Goal: Task Accomplishment & Management: Manage account settings

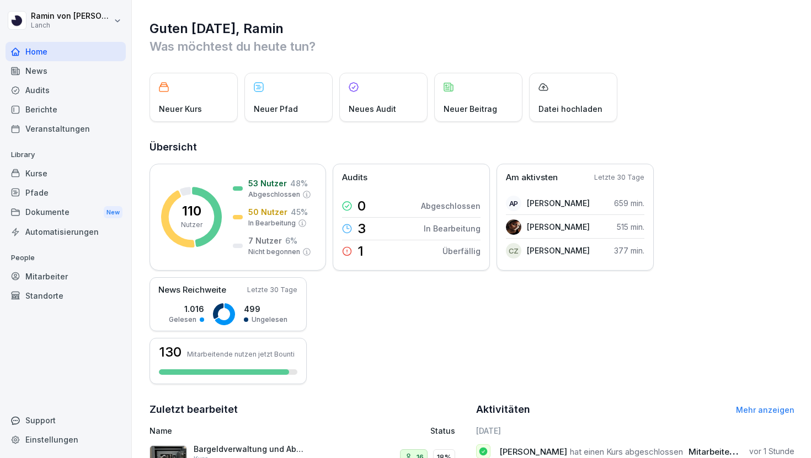
click at [58, 171] on div "Kurse" at bounding box center [66, 173] width 120 height 19
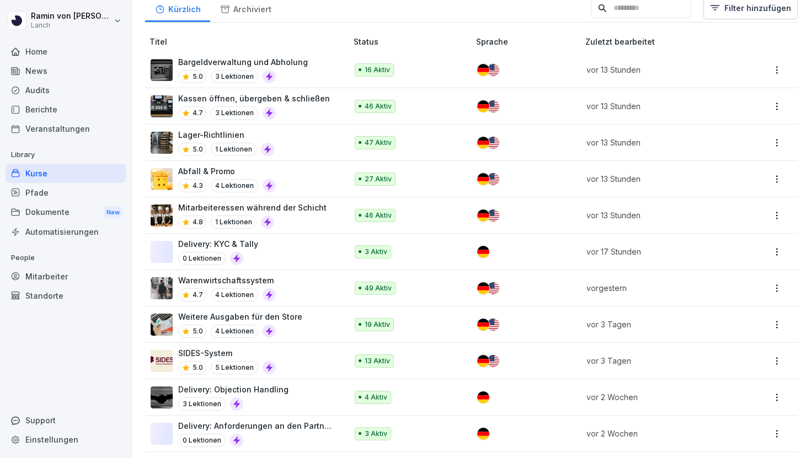
scroll to position [330, 0]
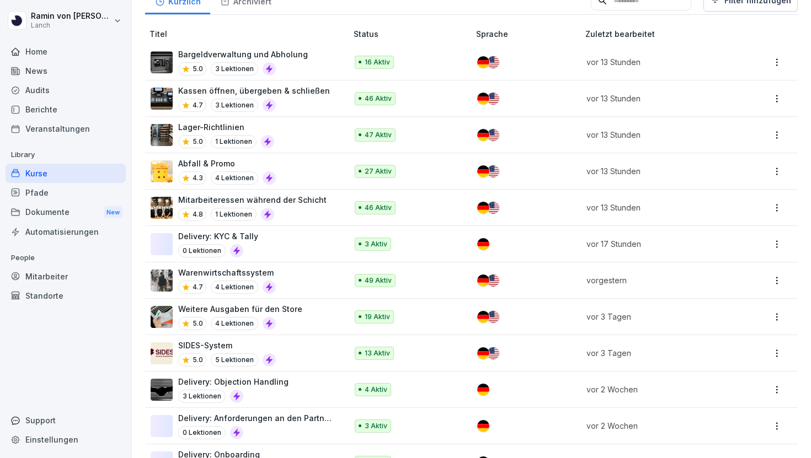
click at [276, 239] on div "Delivery: KYC & Tally 0 Lektionen" at bounding box center [243, 243] width 185 height 27
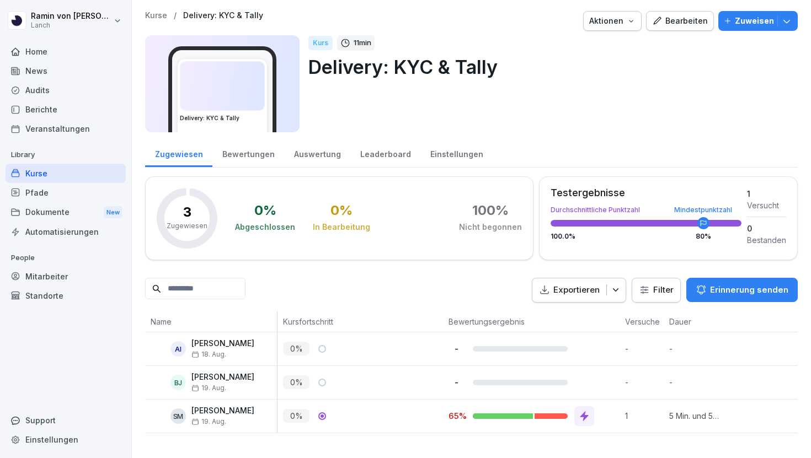
click at [675, 22] on div "Bearbeiten" at bounding box center [680, 21] width 56 height 12
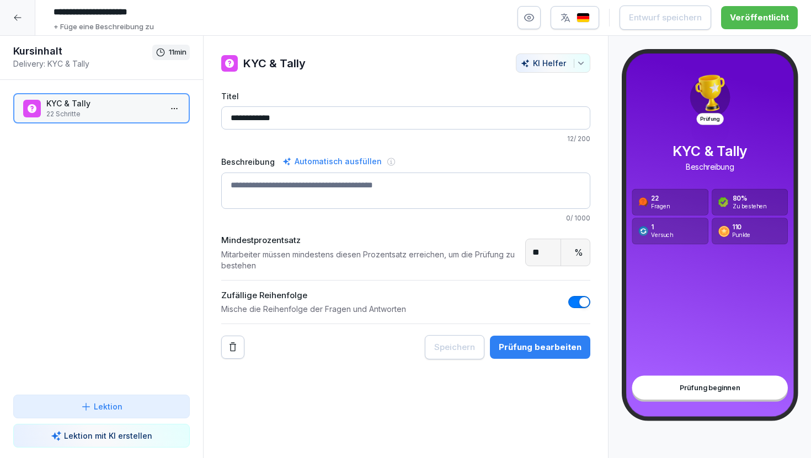
click at [521, 351] on div "Prüfung bearbeiten" at bounding box center [539, 347] width 83 height 12
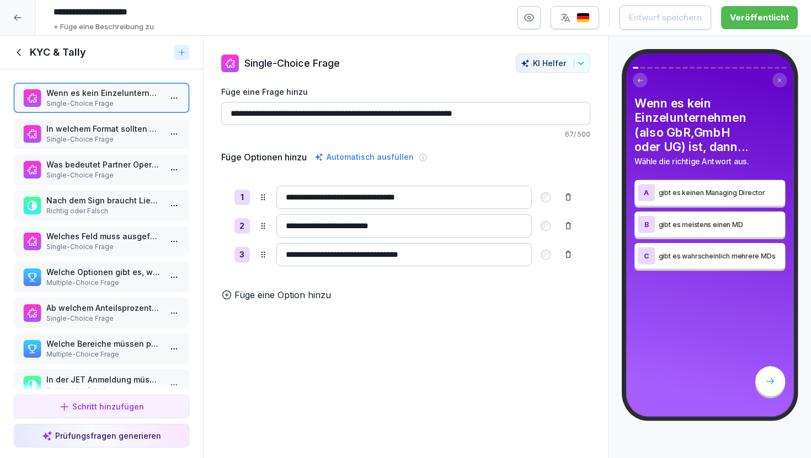
scroll to position [5, 0]
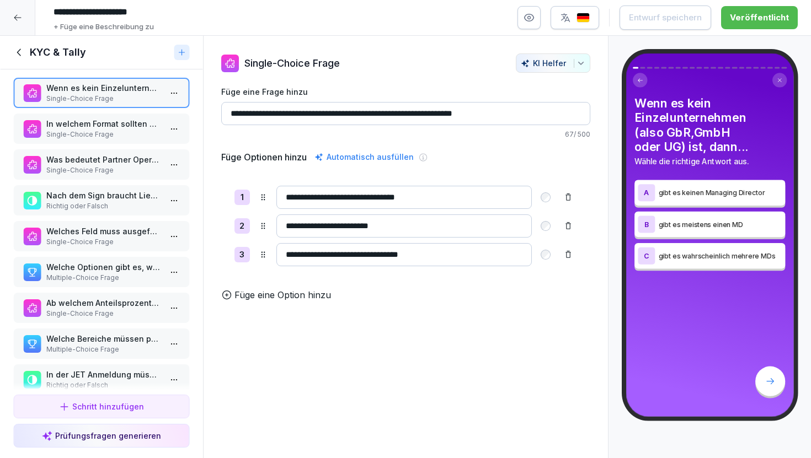
click at [121, 123] on p "In welchem Format sollten Öffnungszeiten eingetragen werden?" at bounding box center [103, 124] width 115 height 12
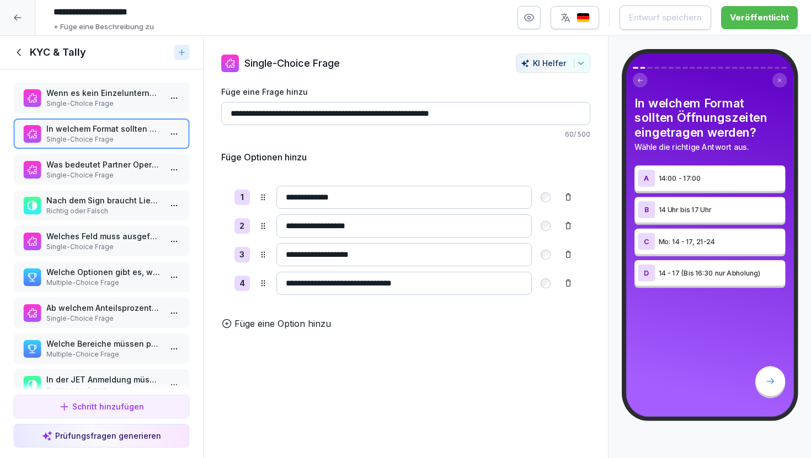
click at [93, 91] on p "Wenn es kein Einzelunternehmen (also GbR,GmbH oder UG) ist, dann..." at bounding box center [103, 93] width 115 height 12
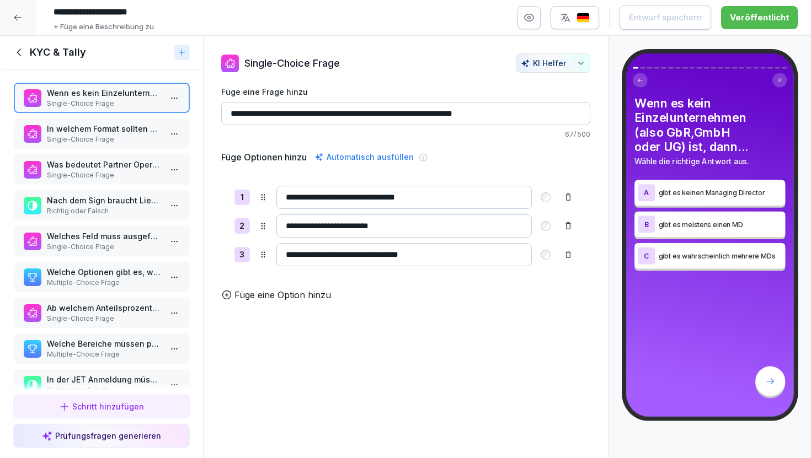
click at [99, 136] on p "Single-Choice Frage" at bounding box center [103, 140] width 115 height 10
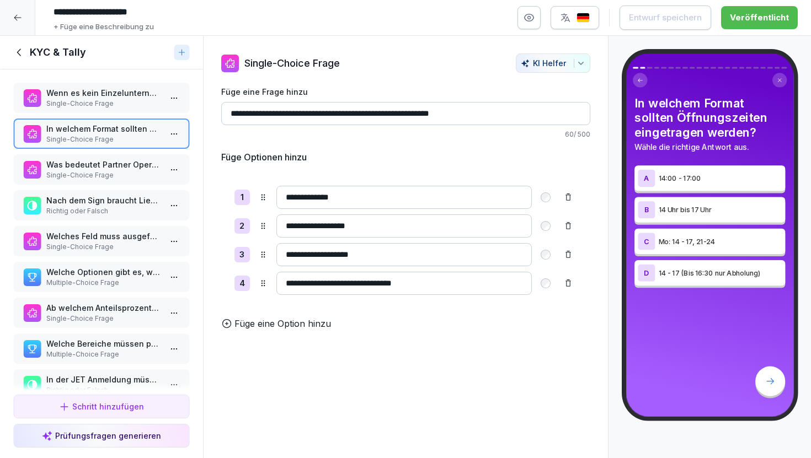
click at [111, 180] on p "Single-Choice Frage" at bounding box center [103, 175] width 115 height 10
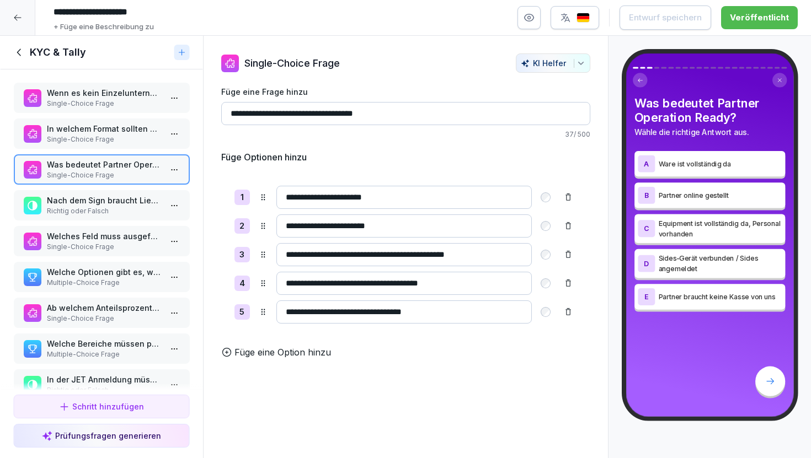
click at [115, 207] on p "Richtig oder Falsch" at bounding box center [103, 211] width 115 height 10
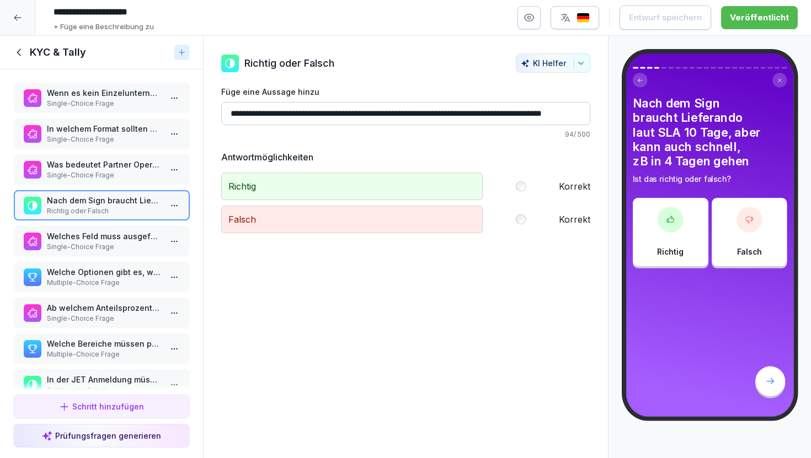
click at [119, 248] on p "Single-Choice Frage" at bounding box center [103, 247] width 115 height 10
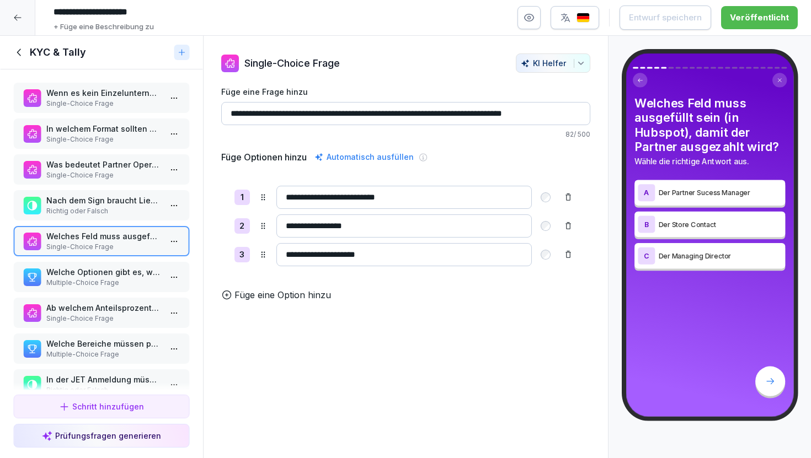
click at [101, 99] on p "Single-Choice Frage" at bounding box center [103, 104] width 115 height 10
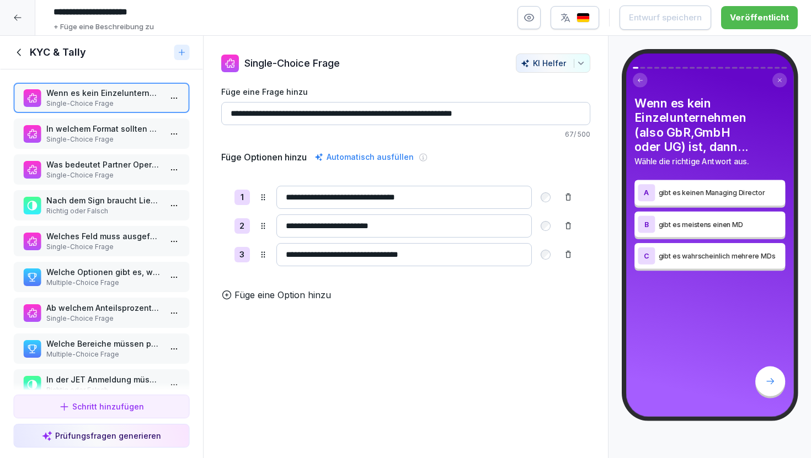
click at [27, 22] on div at bounding box center [17, 17] width 35 height 35
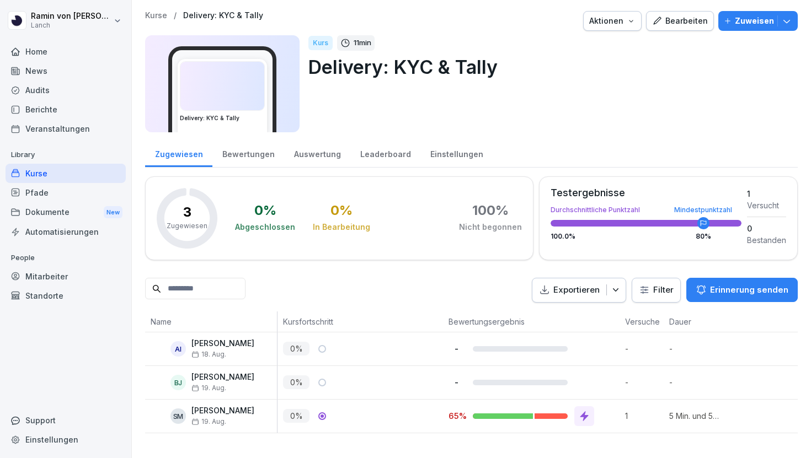
click at [792, 18] on button "Zuweisen" at bounding box center [757, 21] width 79 height 20
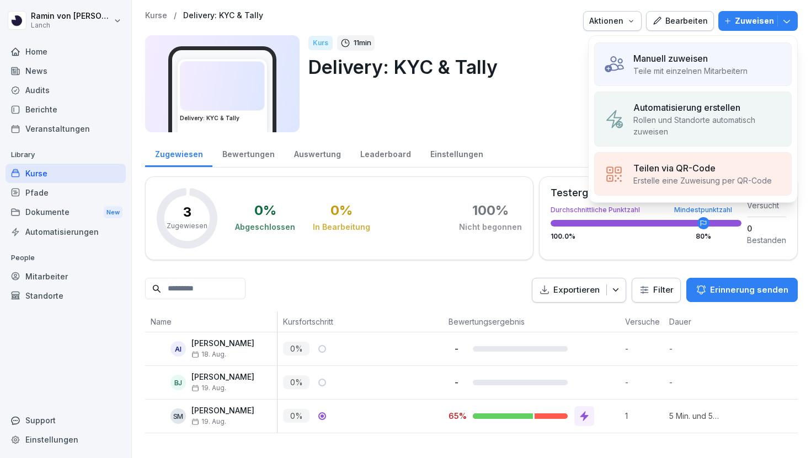
click at [717, 52] on div "Manuell zuweisen" at bounding box center [690, 58] width 114 height 13
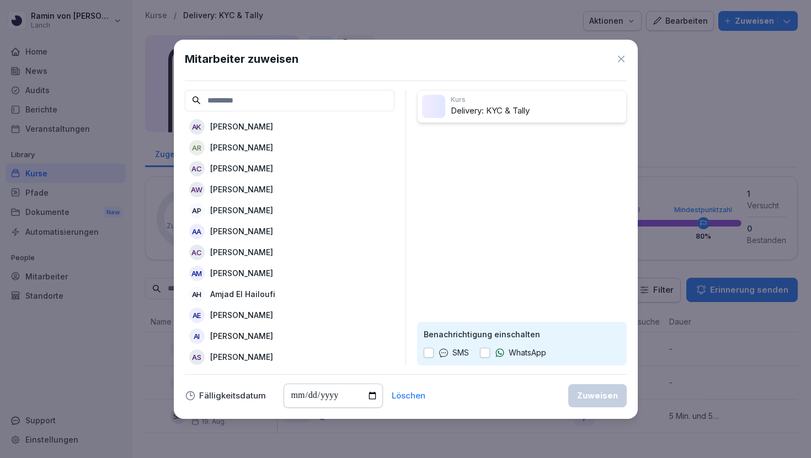
click at [321, 98] on input at bounding box center [290, 101] width 210 height 22
type input "*"
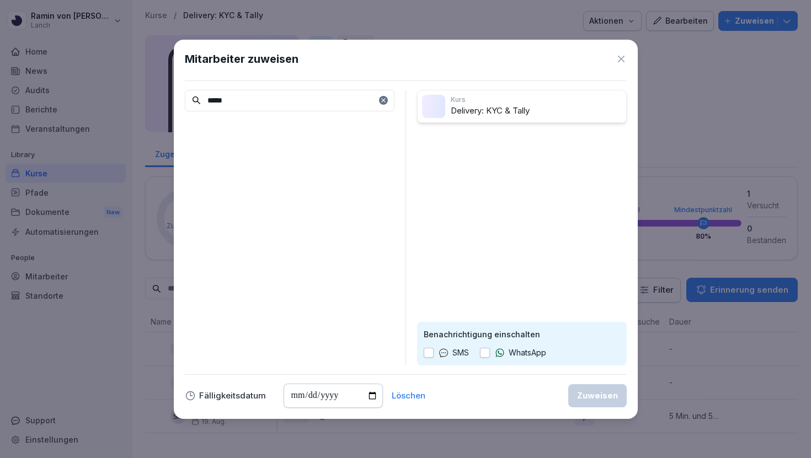
type input "*****"
click at [382, 102] on icon at bounding box center [383, 100] width 7 height 7
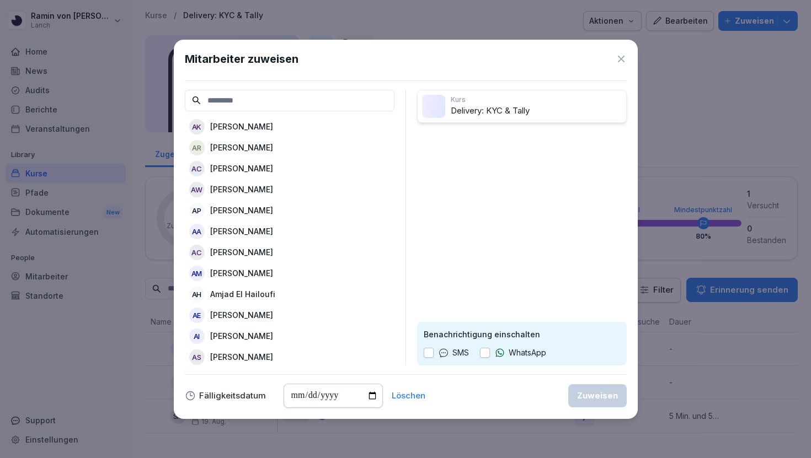
click at [620, 56] on icon at bounding box center [620, 58] width 11 height 11
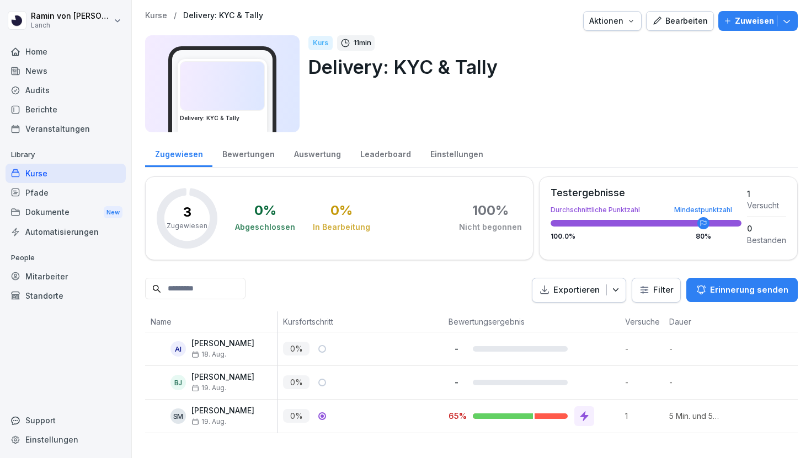
click at [684, 22] on div "Bearbeiten" at bounding box center [680, 21] width 56 height 12
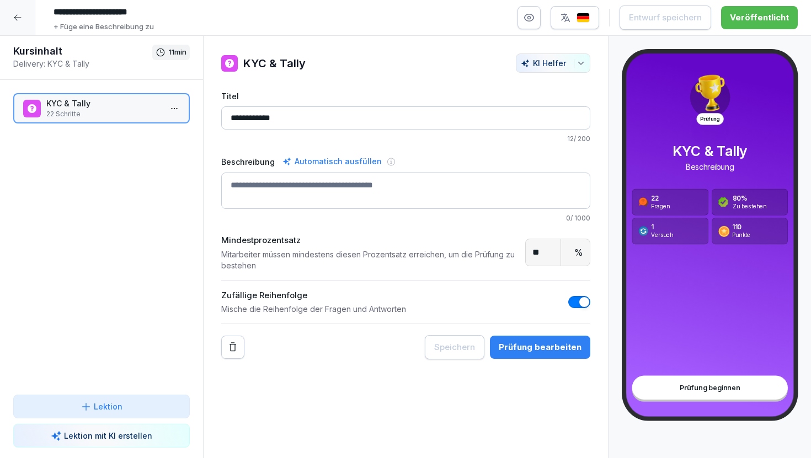
click at [541, 353] on button "Prüfung bearbeiten" at bounding box center [540, 347] width 100 height 23
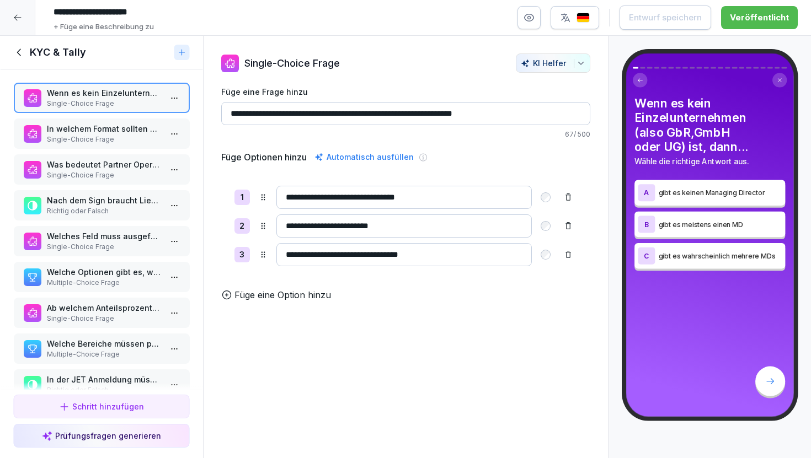
click at [104, 133] on p "In welchem Format sollten Öffnungszeiten eingetragen werden?" at bounding box center [103, 129] width 115 height 12
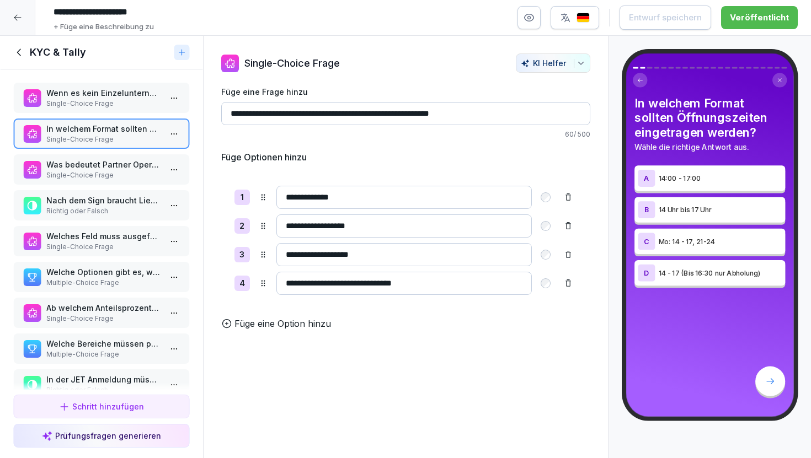
click at [110, 167] on p "Was bedeutet Partner Operation Ready?" at bounding box center [103, 165] width 115 height 12
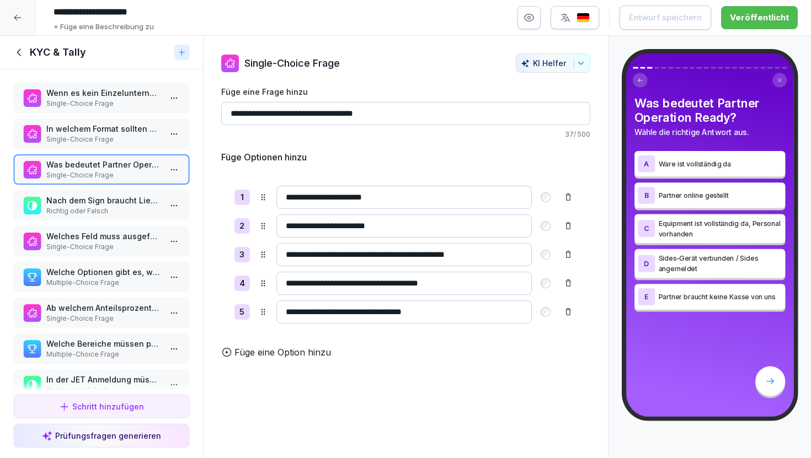
click at [114, 205] on p "Nach dem Sign braucht Lieferando laut SLA 10 Tage, aber kann auch schnell, zB i…" at bounding box center [103, 201] width 115 height 12
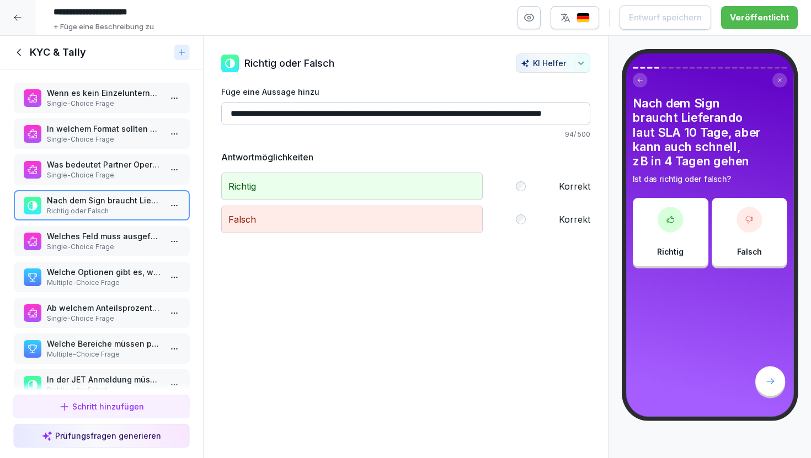
click at [114, 229] on div "Welches Feld muss ausgefüllt sein (in Hubspot), damit der Partner ausgezahlt wi…" at bounding box center [101, 241] width 176 height 30
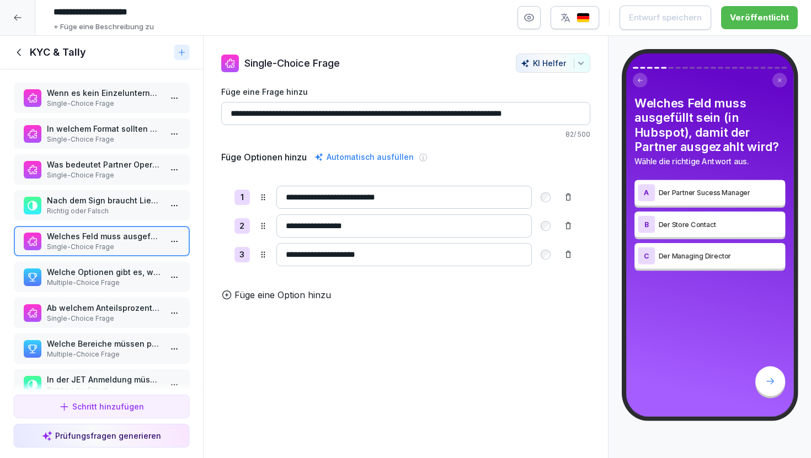
click at [101, 277] on p "Welche Optionen gibt es, wenn der Partner Equipment benötigt?" at bounding box center [103, 272] width 115 height 12
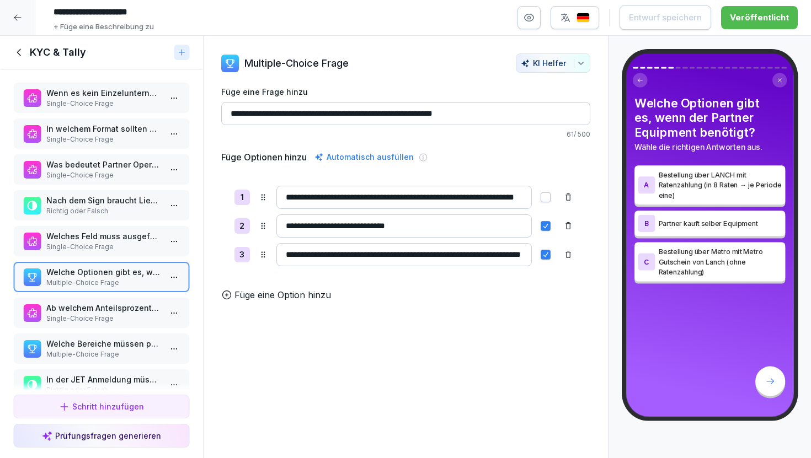
click at [358, 263] on input "**********" at bounding box center [403, 254] width 255 height 23
click at [360, 280] on div "**********" at bounding box center [405, 226] width 369 height 151
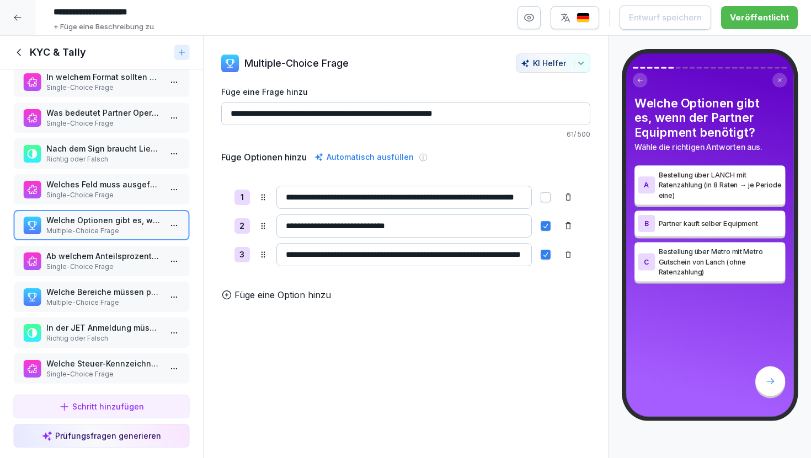
click at [111, 269] on p "Single-Choice Frage" at bounding box center [103, 267] width 115 height 10
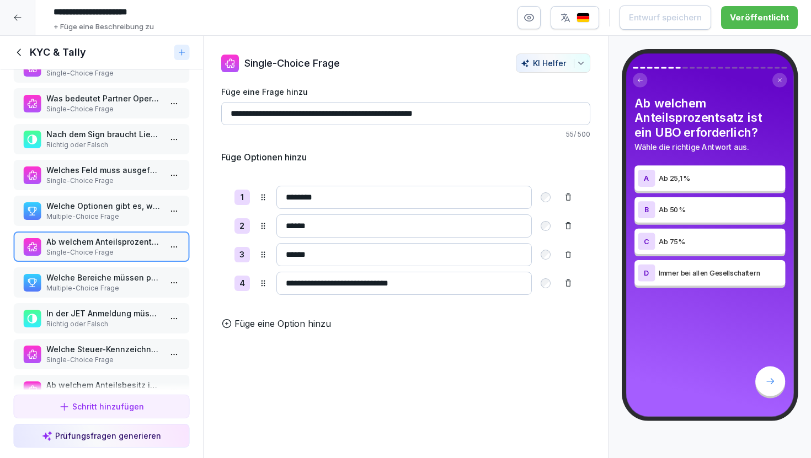
scroll to position [69, 0]
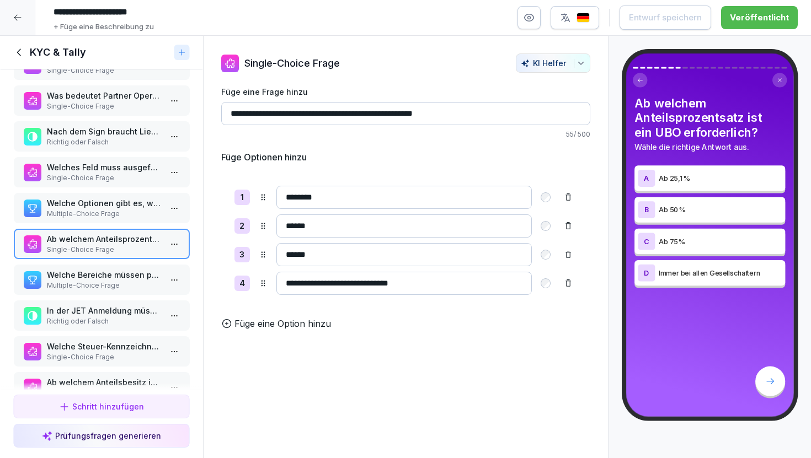
click at [115, 280] on p "Welche Bereiche müssen per Video/Foto dokumentiert werden?" at bounding box center [103, 275] width 115 height 12
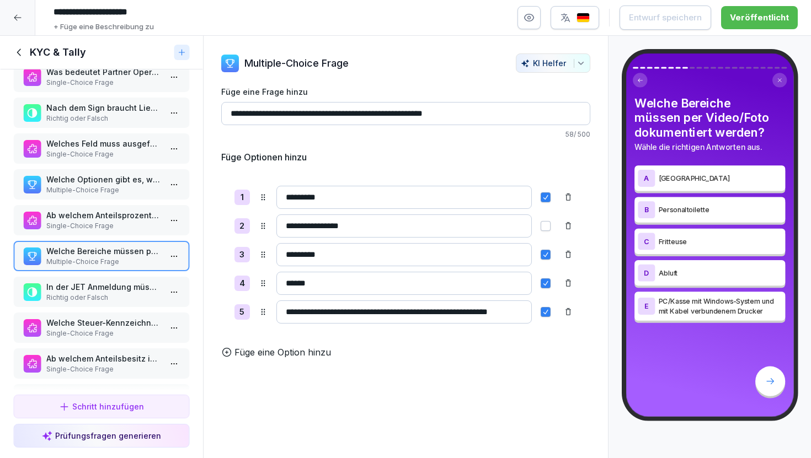
scroll to position [94, 0]
click at [115, 296] on p "Richtig oder Falsch" at bounding box center [103, 297] width 115 height 10
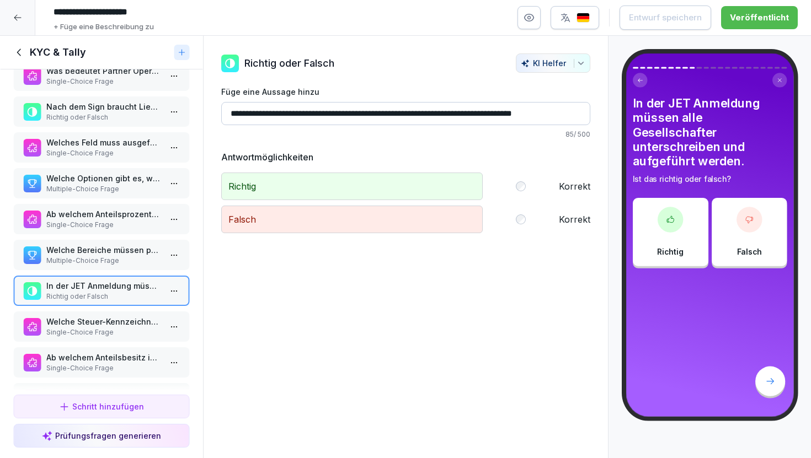
click at [106, 326] on p "Welche Steuer-Kennzeichnung in [GEOGRAPHIC_DATA] ist erforderlich für uns als L…" at bounding box center [103, 322] width 115 height 12
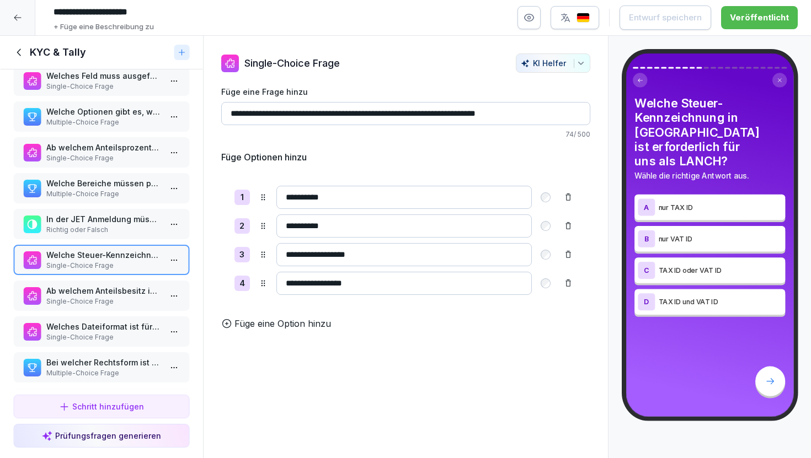
scroll to position [196, 0]
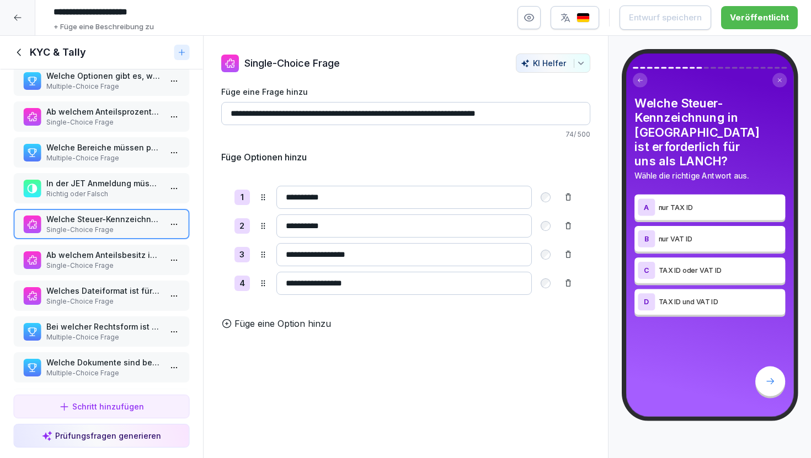
click at [104, 272] on div "Ab welchem Anteilsbesitz ist bei UBO-Nachweisen eine Unterschrift erforderlich?…" at bounding box center [101, 260] width 176 height 30
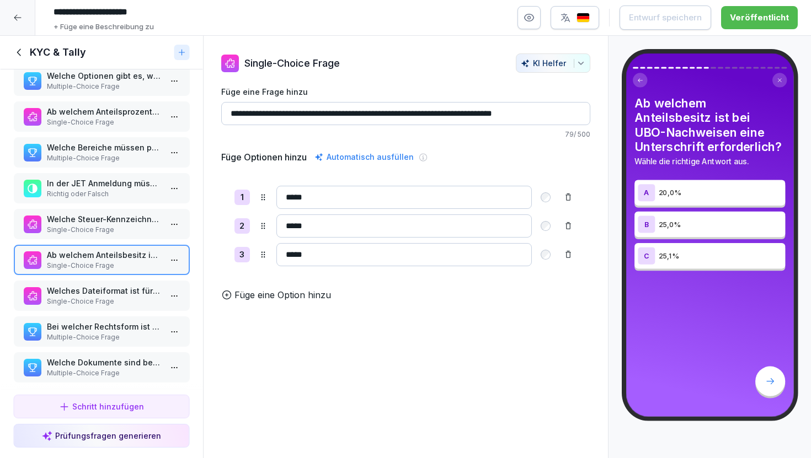
click at [101, 299] on p "Single-Choice Frage" at bounding box center [103, 302] width 115 height 10
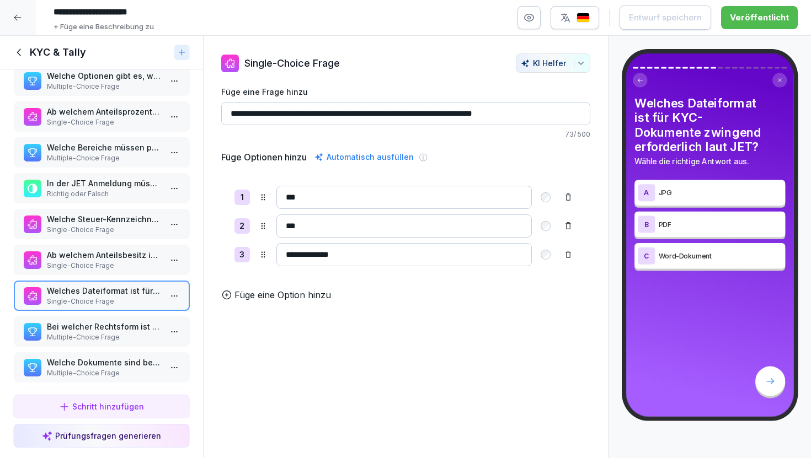
click at [114, 218] on p "Welche Steuer-Kennzeichnung in [GEOGRAPHIC_DATA] ist erforderlich für uns als L…" at bounding box center [103, 219] width 115 height 12
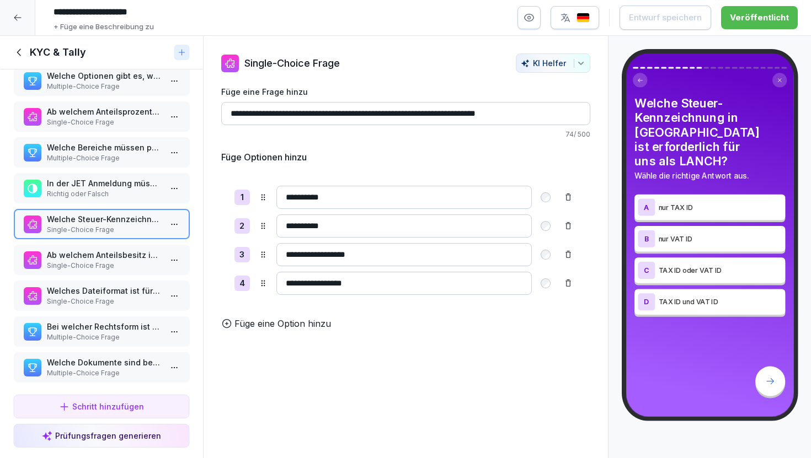
click at [112, 269] on p "Single-Choice Frage" at bounding box center [103, 266] width 115 height 10
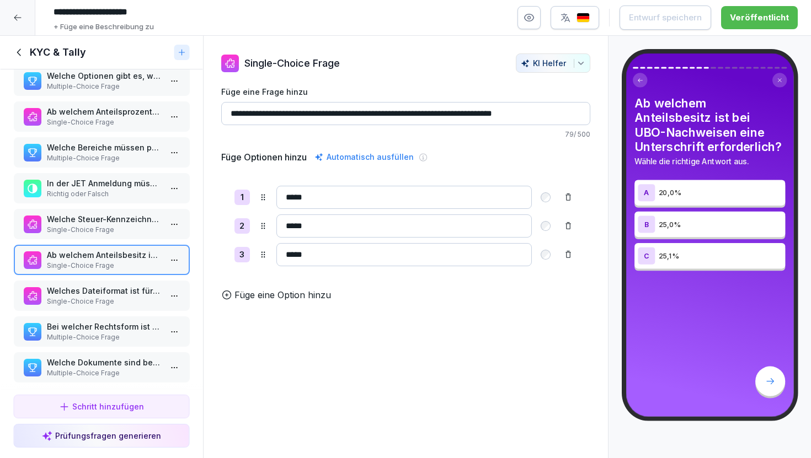
click at [109, 297] on p "Single-Choice Frage" at bounding box center [103, 302] width 115 height 10
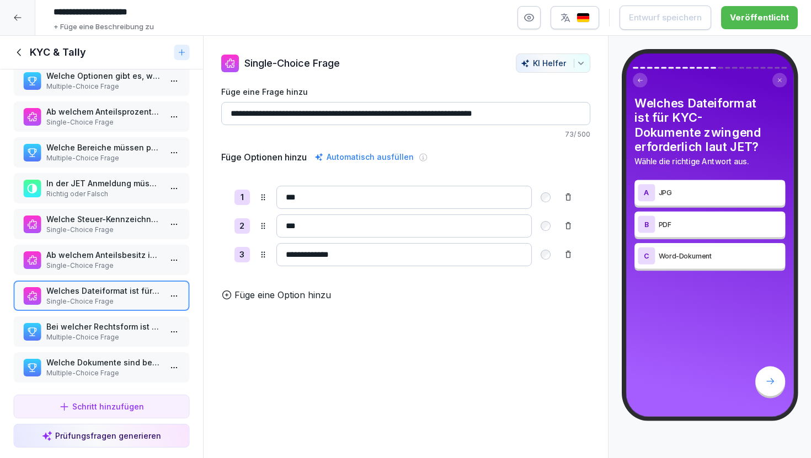
click at [109, 330] on p "Bei welcher Rechtsform ist ein Handelsregisterauszug erforderlich?" at bounding box center [103, 327] width 115 height 12
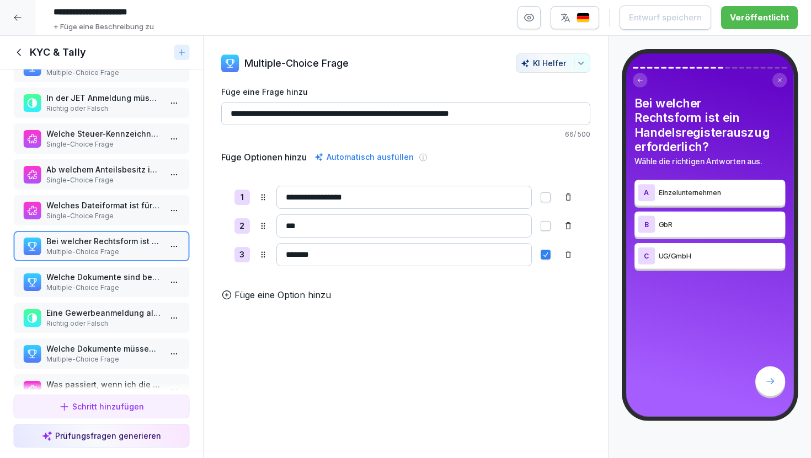
scroll to position [288, 0]
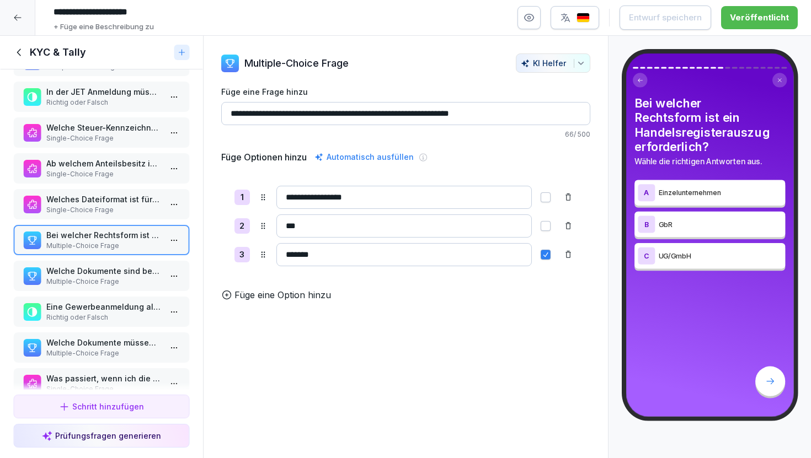
click at [95, 281] on p "Multiple-Choice Frage" at bounding box center [103, 282] width 115 height 10
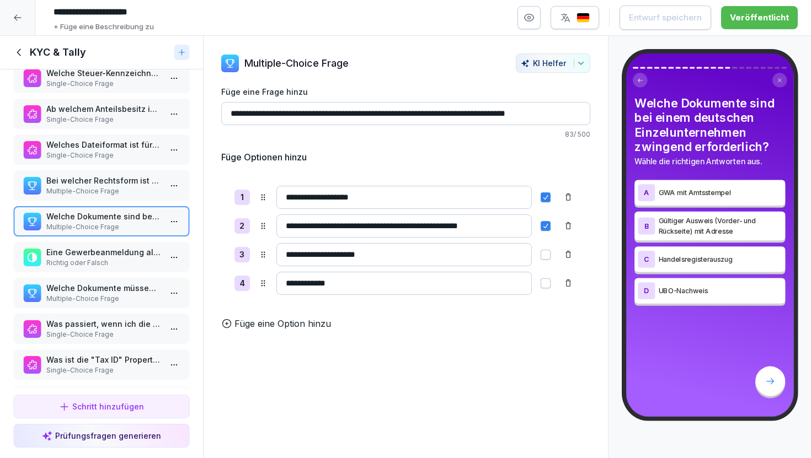
scroll to position [342, 0]
click at [85, 258] on p "Eine Gewerbeanmeldung als Adressnachweis darf maximal 3 Jahre alt sein (laut JE…" at bounding box center [103, 253] width 115 height 12
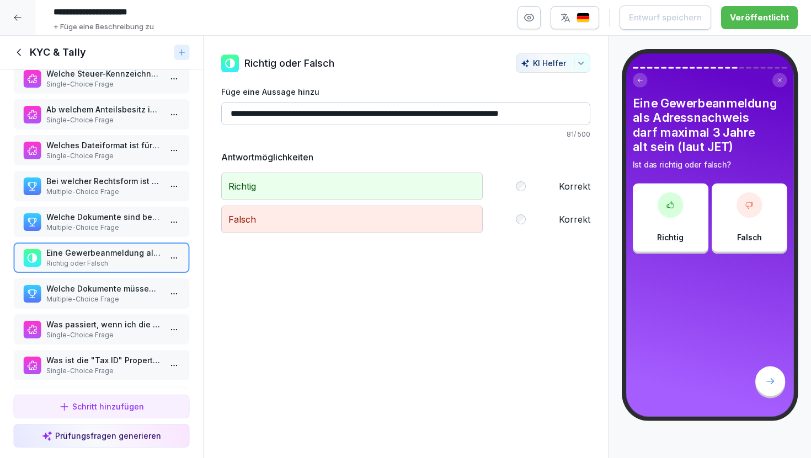
scroll to position [350, 0]
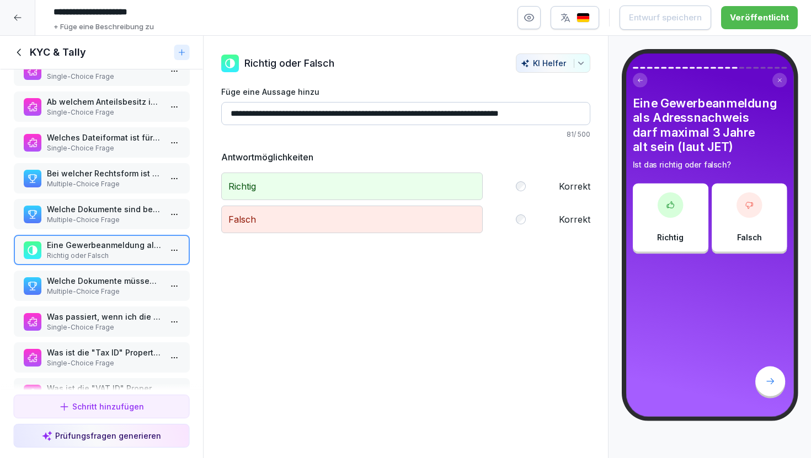
click at [120, 291] on p "Multiple-Choice Frage" at bounding box center [103, 292] width 115 height 10
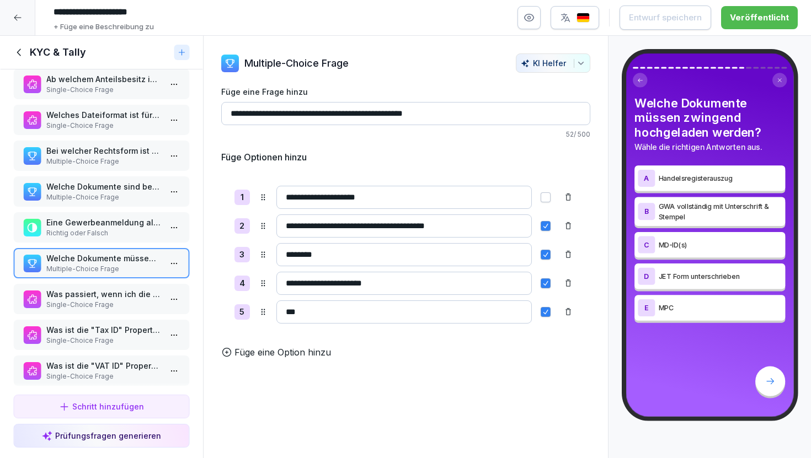
scroll to position [375, 0]
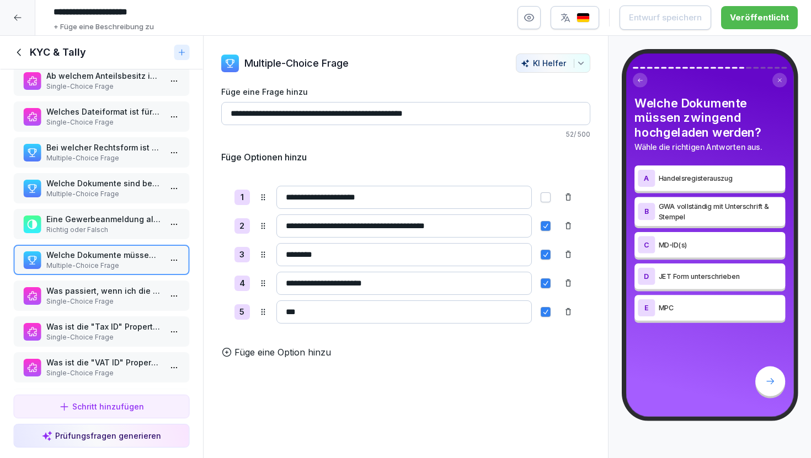
click at [120, 302] on p "Single-Choice Frage" at bounding box center [103, 302] width 115 height 10
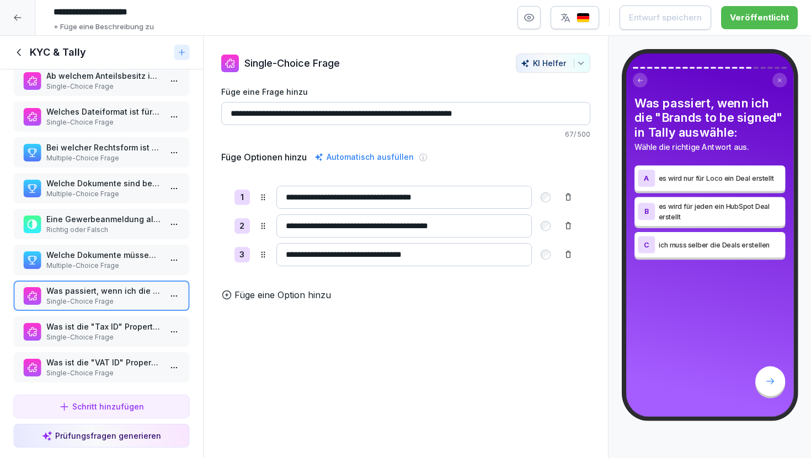
scroll to position [399, 0]
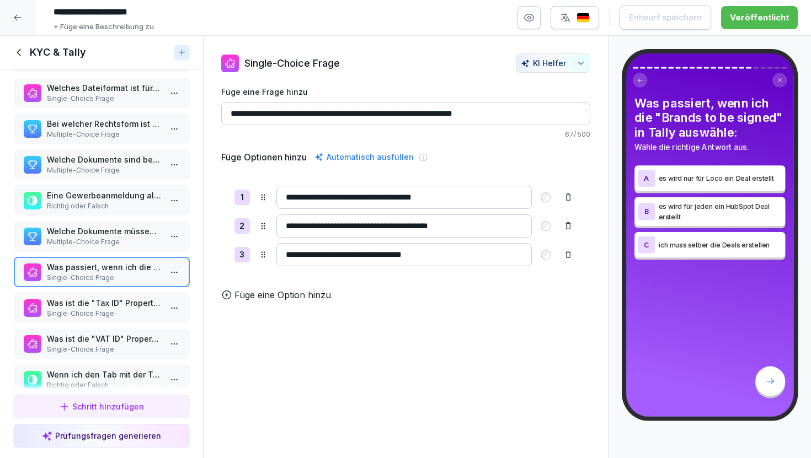
click at [121, 312] on p "Single-Choice Frage" at bounding box center [103, 314] width 115 height 10
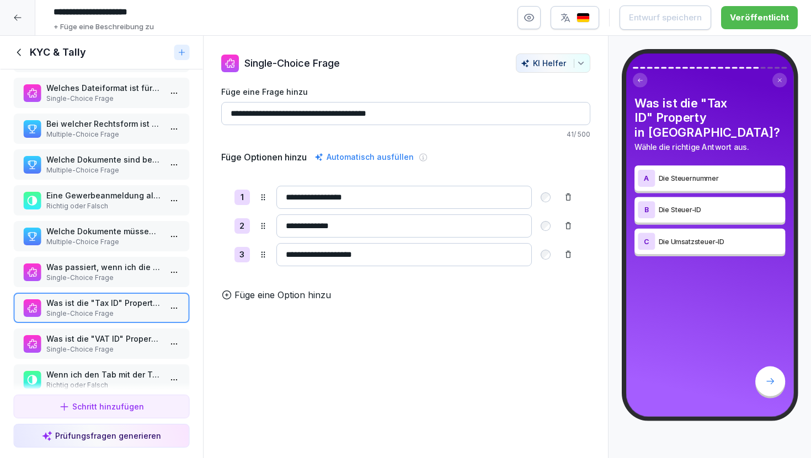
click at [112, 275] on p "Single-Choice Frage" at bounding box center [103, 278] width 115 height 10
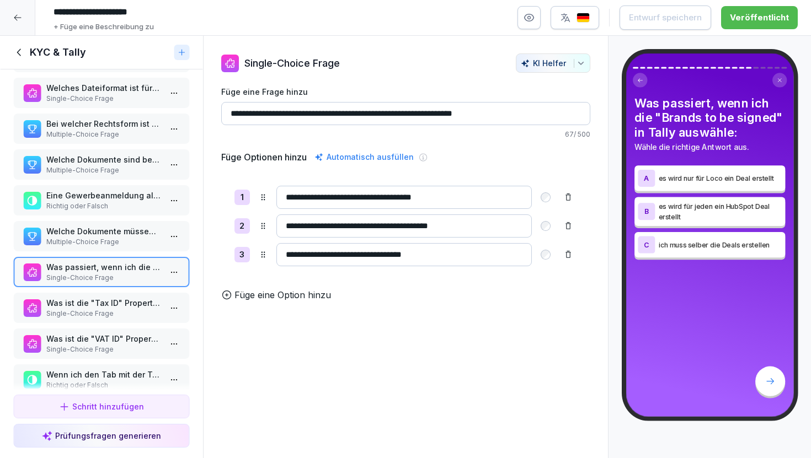
click at [120, 303] on p "Was ist die "Tax ID" Property in [GEOGRAPHIC_DATA]?" at bounding box center [103, 303] width 115 height 12
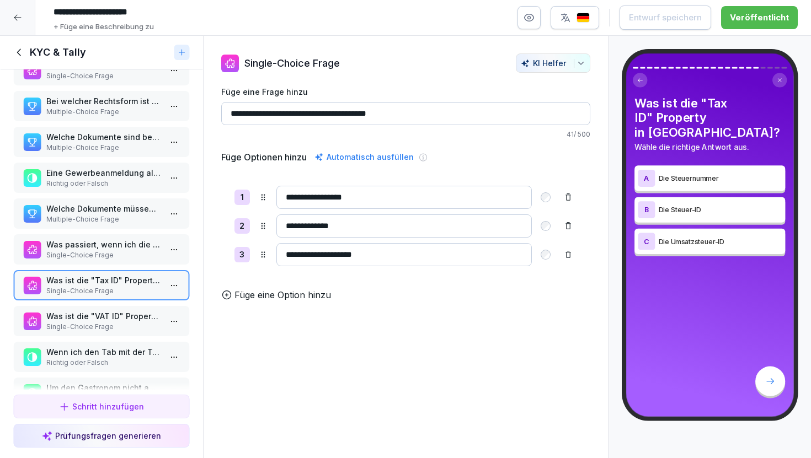
scroll to position [431, 0]
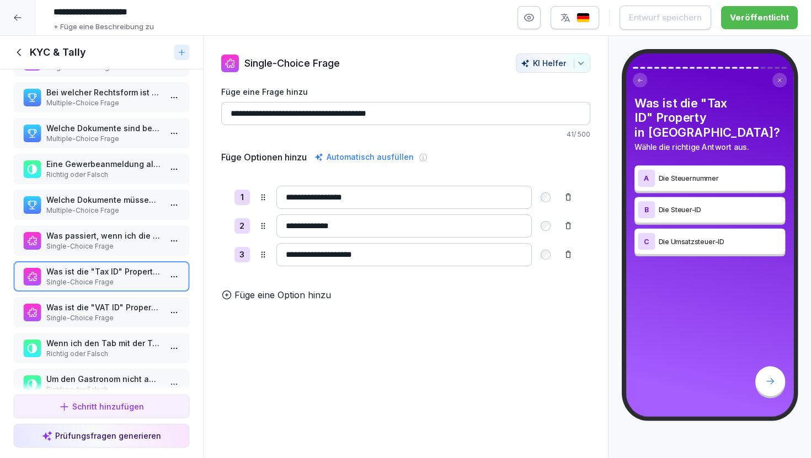
click at [119, 314] on p "Single-Choice Frage" at bounding box center [103, 318] width 115 height 10
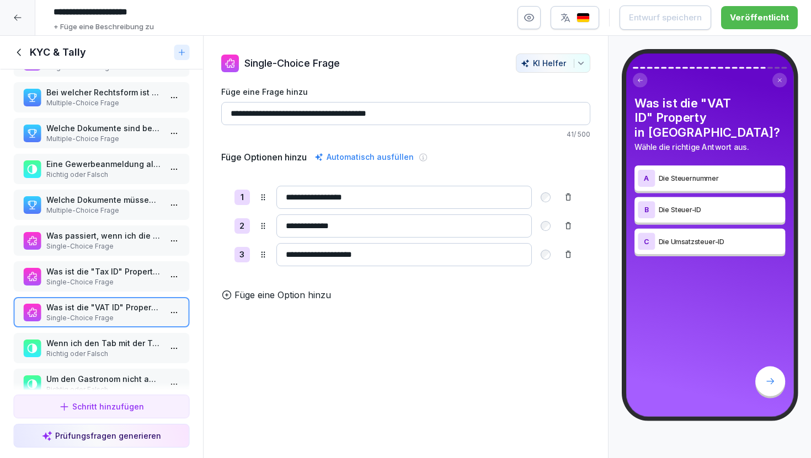
scroll to position [463, 0]
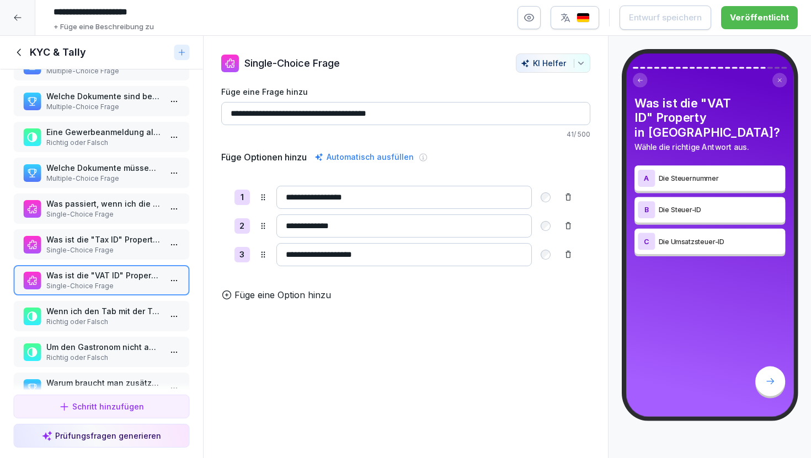
click at [119, 321] on p "Richtig oder Falsch" at bounding box center [103, 322] width 115 height 10
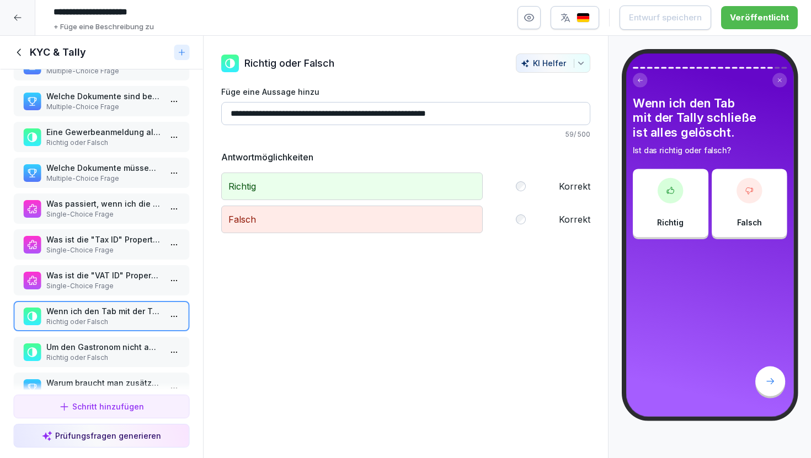
scroll to position [489, 0]
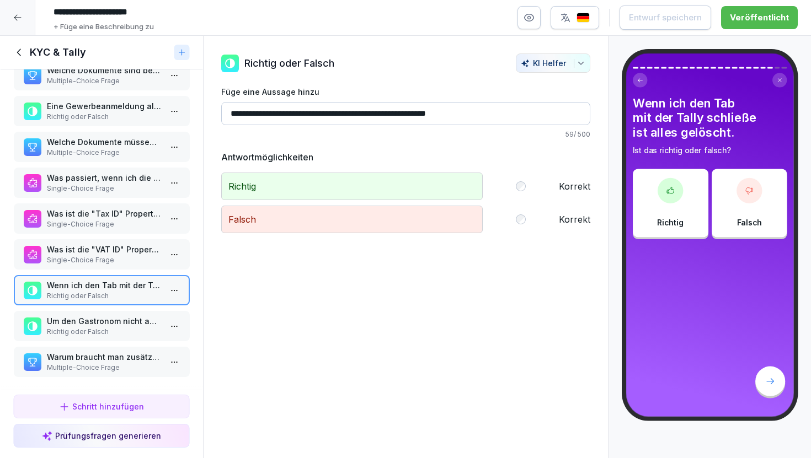
click at [120, 332] on p "Richtig oder Falsch" at bounding box center [103, 332] width 115 height 10
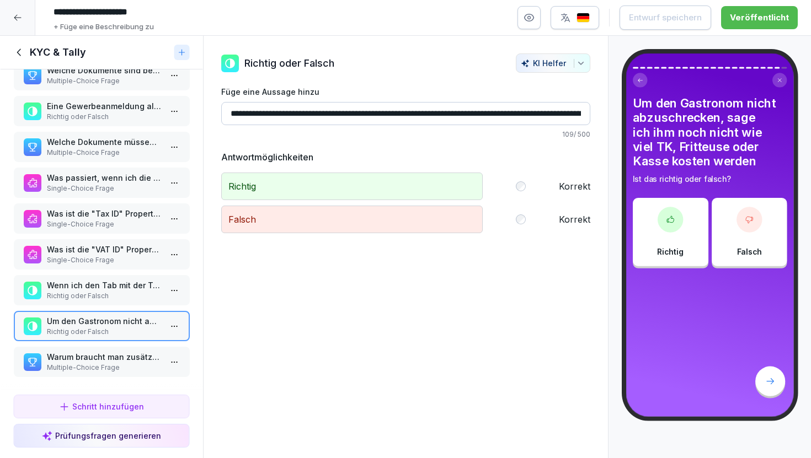
click at [124, 364] on p "Multiple-Choice Frage" at bounding box center [103, 368] width 115 height 10
